Goal: Information Seeking & Learning: Learn about a topic

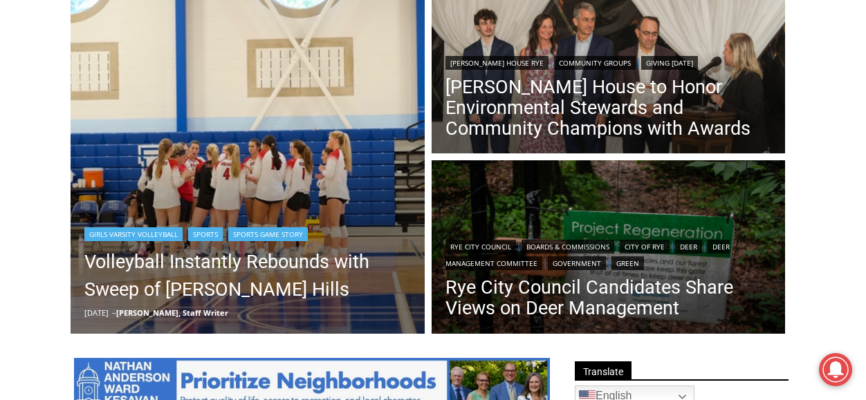
scroll to position [415, 0]
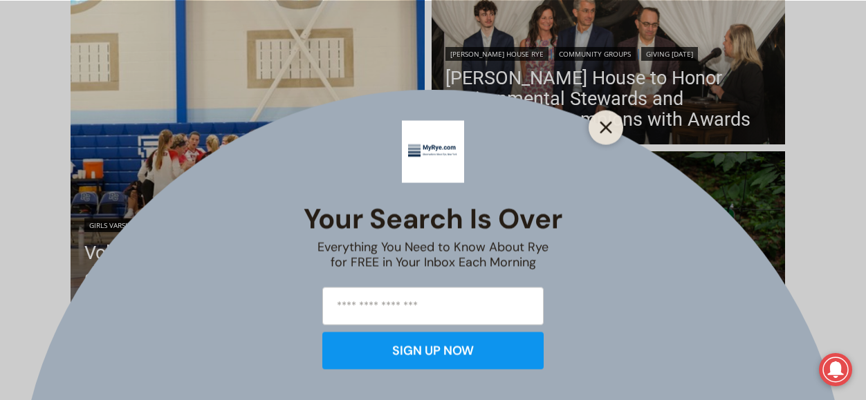
click at [601, 122] on line "Close" at bounding box center [606, 127] width 10 height 10
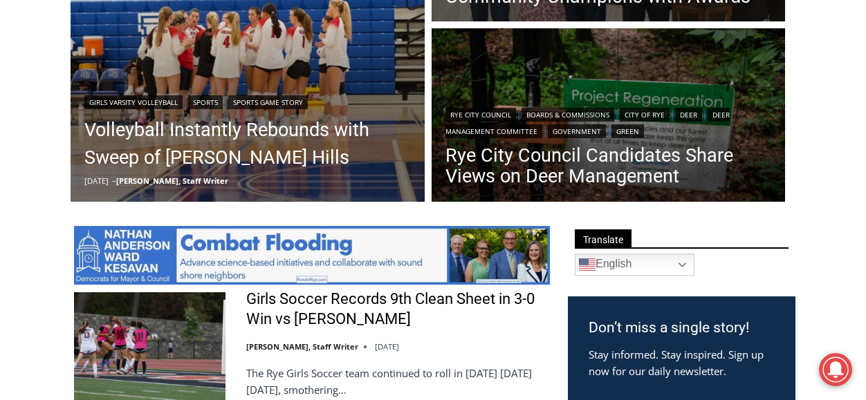
scroll to position [623, 0]
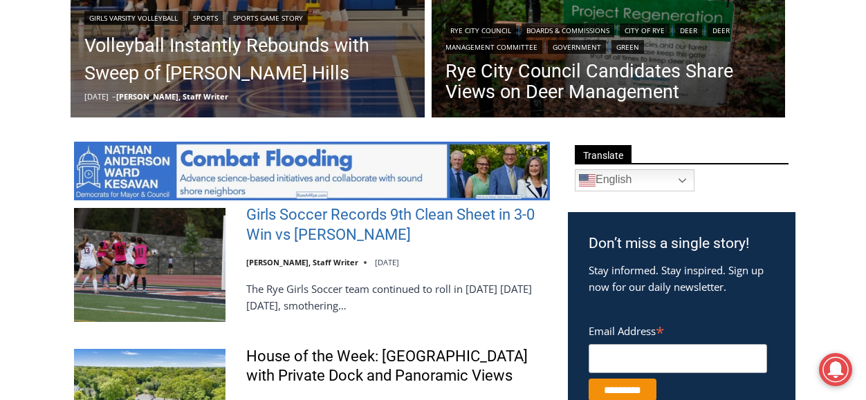
click at [266, 240] on link "Girls Soccer Records 9th Clean Sheet in 3-0 Win vs [PERSON_NAME]" at bounding box center [398, 224] width 304 height 39
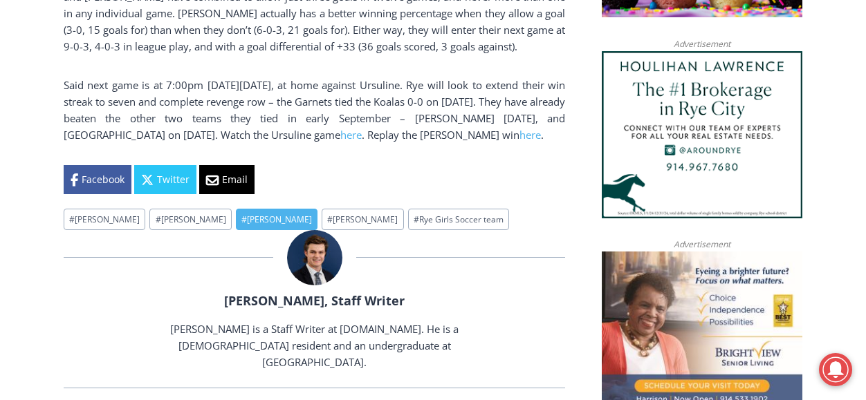
scroll to position [1289, 0]
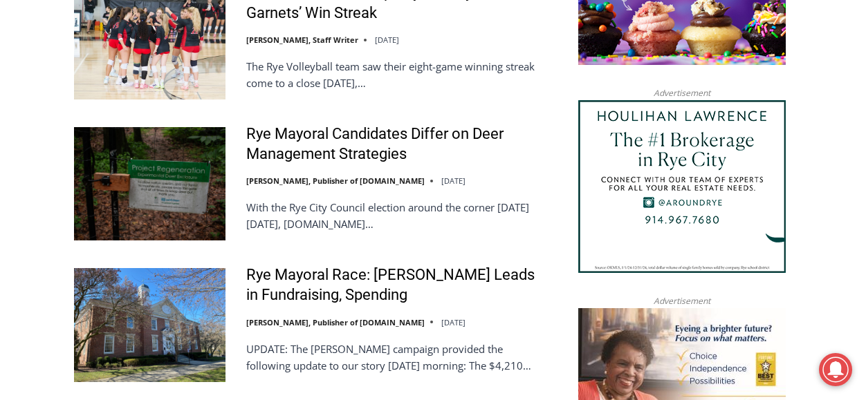
scroll to position [1660, 0]
